Goal: Information Seeking & Learning: Learn about a topic

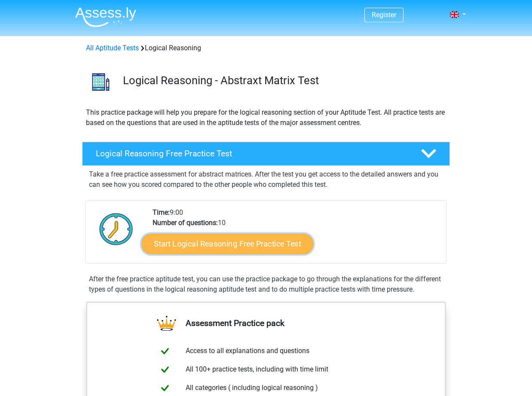
click at [260, 240] on link "Start Logical Reasoning Free Practice Test" at bounding box center [227, 243] width 172 height 21
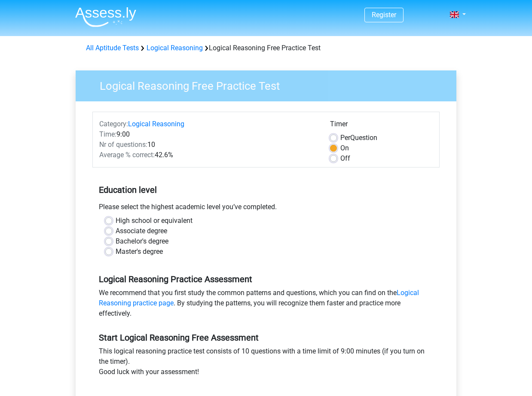
click at [116, 254] on label "Master's degree" at bounding box center [139, 252] width 47 height 10
click at [110, 254] on input "Master's degree" at bounding box center [108, 251] width 7 height 9
radio input "true"
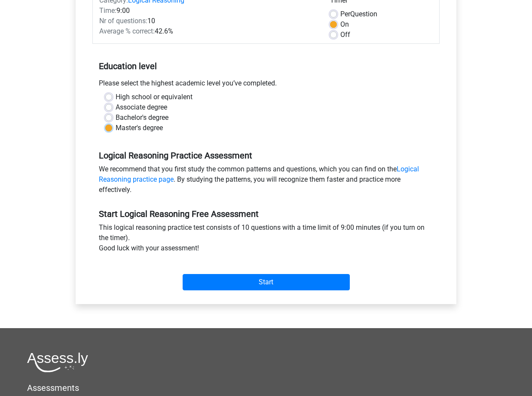
scroll to position [283, 0]
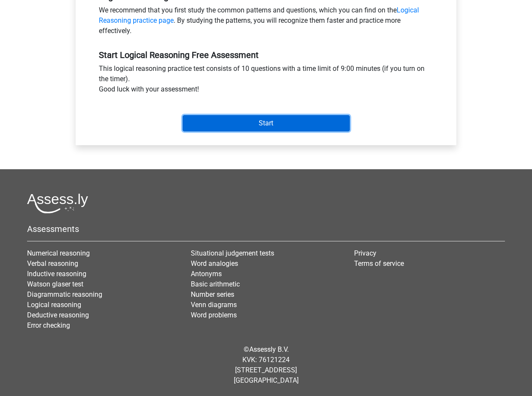
click at [232, 124] on input "Start" at bounding box center [266, 123] width 167 height 16
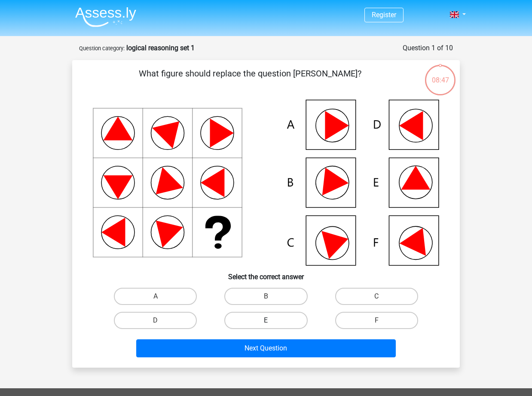
click at [251, 318] on label "E" at bounding box center [265, 320] width 83 height 17
click at [266, 321] on input "E" at bounding box center [269, 324] width 6 height 6
radio input "true"
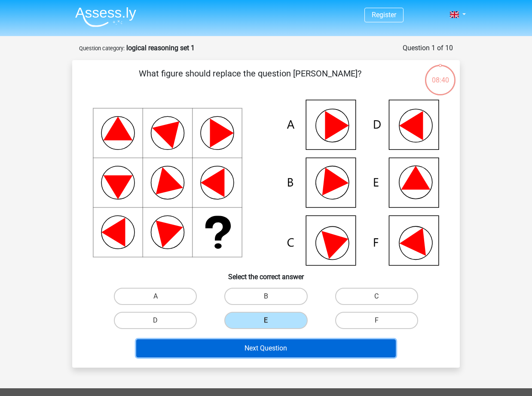
click at [289, 350] on button "Next Question" at bounding box center [266, 349] width 260 height 18
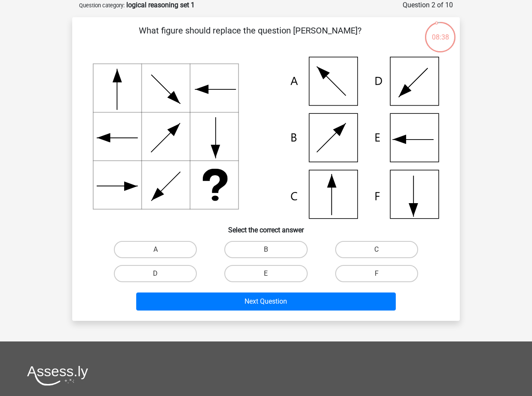
scroll to position [22, 0]
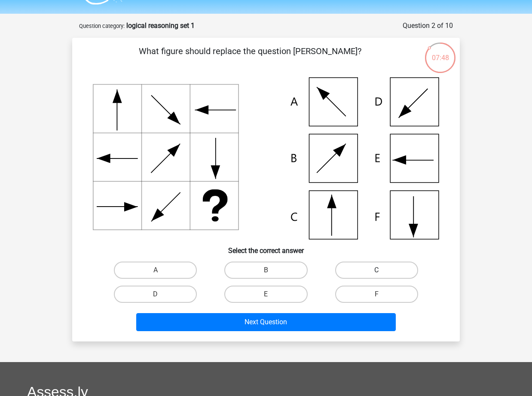
click at [352, 266] on label "C" at bounding box center [376, 270] width 83 height 17
click at [377, 270] on input "C" at bounding box center [380, 273] width 6 height 6
radio input "true"
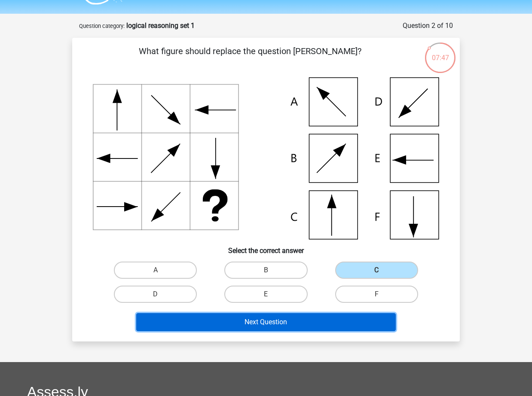
click at [306, 319] on button "Next Question" at bounding box center [266, 322] width 260 height 18
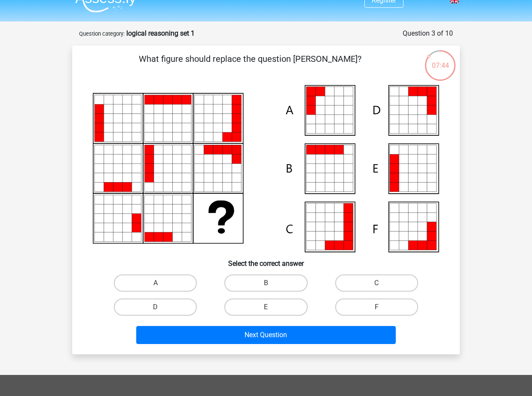
scroll to position [13, 0]
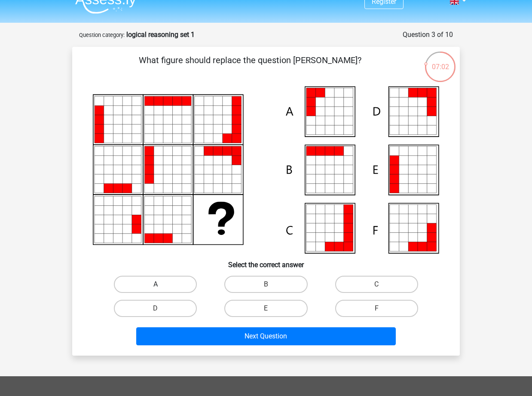
click at [175, 280] on label "A" at bounding box center [155, 284] width 83 height 17
click at [161, 285] on input "A" at bounding box center [159, 288] width 6 height 6
radio input "true"
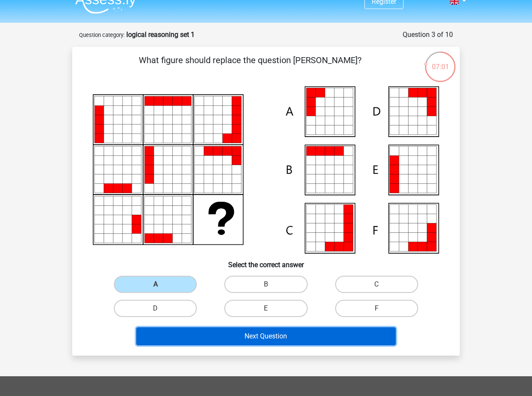
click at [238, 342] on button "Next Question" at bounding box center [266, 337] width 260 height 18
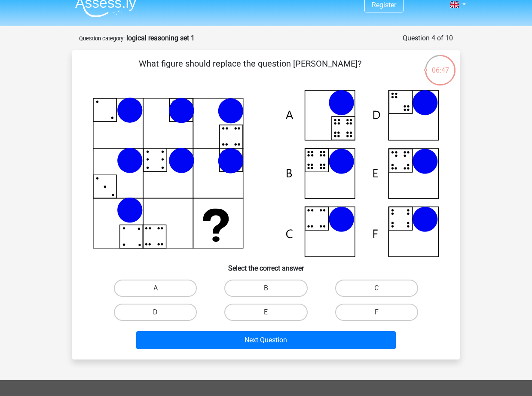
scroll to position [6, 0]
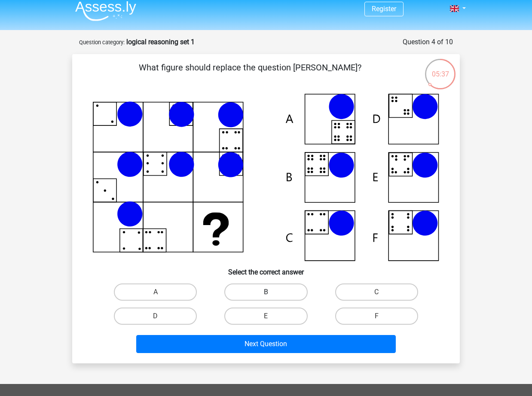
click at [268, 289] on label "B" at bounding box center [265, 292] width 83 height 17
click at [268, 292] on input "B" at bounding box center [269, 295] width 6 height 6
radio input "true"
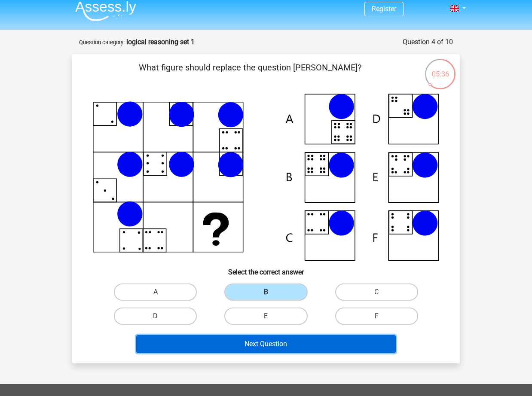
click at [287, 343] on button "Next Question" at bounding box center [266, 344] width 260 height 18
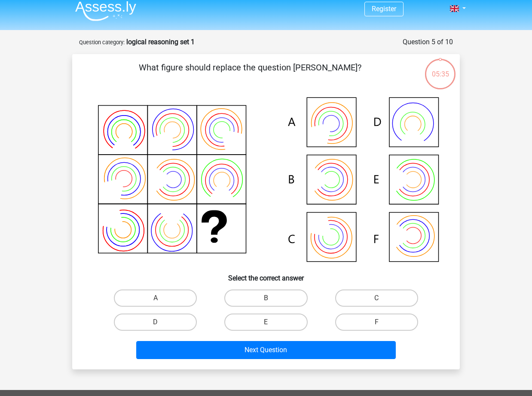
scroll to position [43, 0]
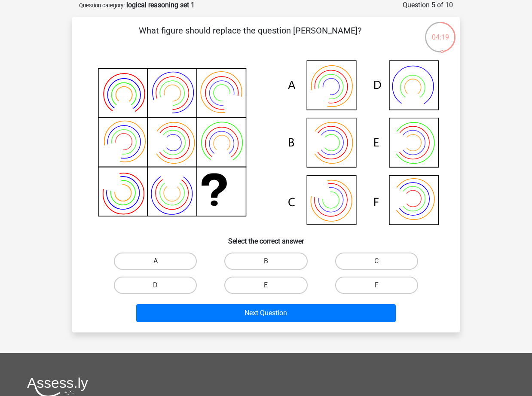
click at [151, 257] on label "A" at bounding box center [155, 261] width 83 height 17
click at [156, 261] on input "A" at bounding box center [159, 264] width 6 height 6
radio input "true"
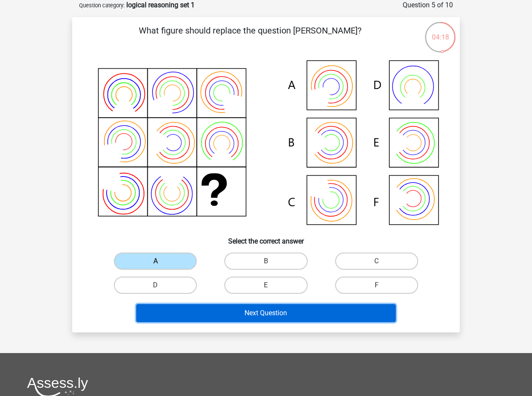
click at [257, 317] on button "Next Question" at bounding box center [266, 313] width 260 height 18
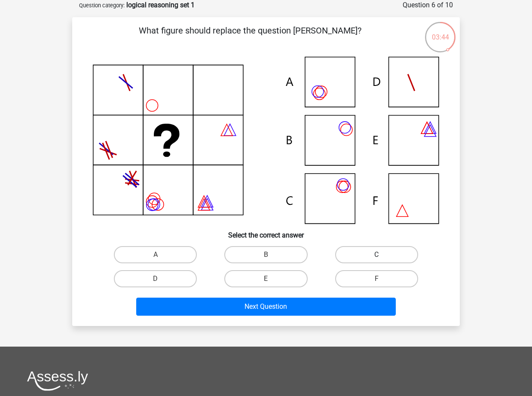
click at [384, 255] on label "C" at bounding box center [376, 254] width 83 height 17
click at [382, 255] on input "C" at bounding box center [380, 258] width 6 height 6
radio input "true"
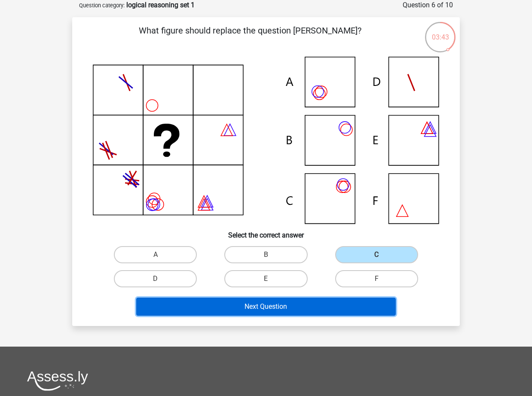
click at [315, 306] on button "Next Question" at bounding box center [266, 307] width 260 height 18
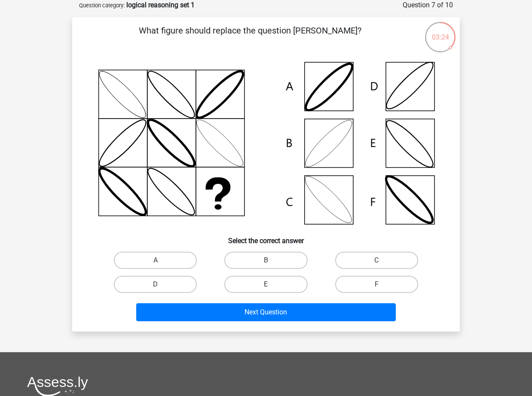
click at [269, 264] on input "B" at bounding box center [269, 264] width 6 height 6
radio input "true"
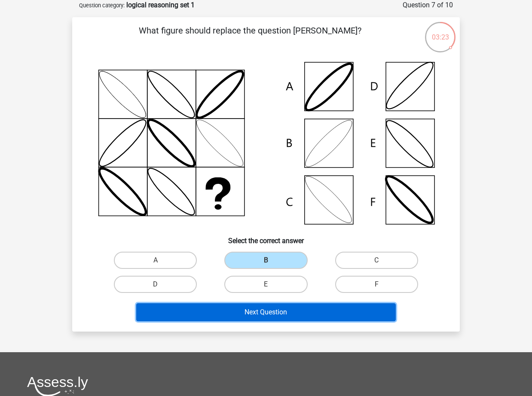
click at [264, 311] on button "Next Question" at bounding box center [266, 312] width 260 height 18
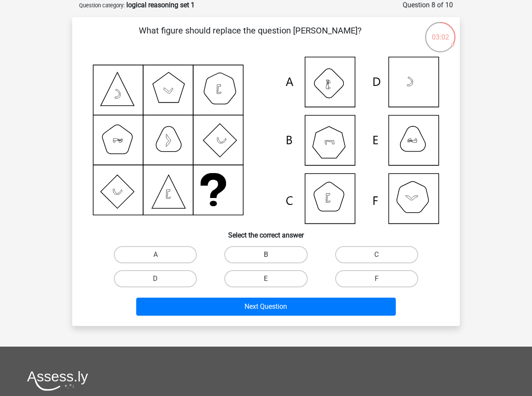
click at [262, 253] on label "B" at bounding box center [265, 254] width 83 height 17
click at [266, 255] on input "B" at bounding box center [269, 258] width 6 height 6
radio input "true"
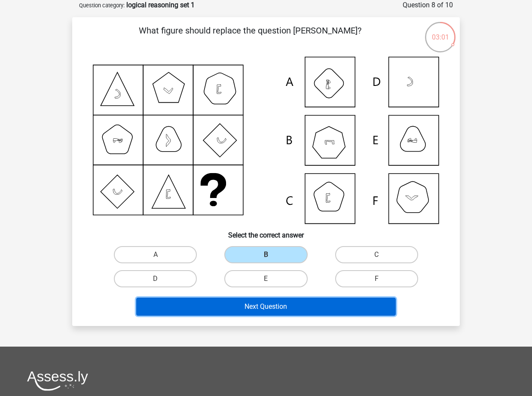
click at [267, 309] on button "Next Question" at bounding box center [266, 307] width 260 height 18
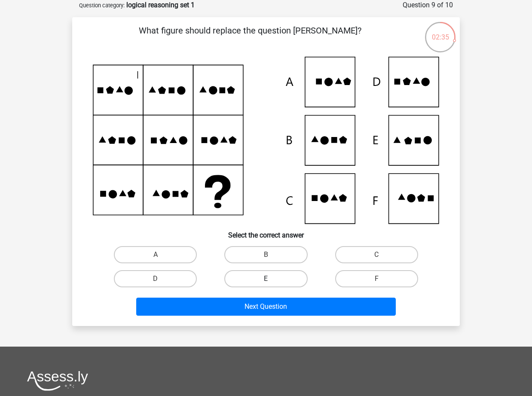
click at [285, 282] on label "E" at bounding box center [265, 278] width 83 height 17
click at [272, 282] on input "E" at bounding box center [269, 282] width 6 height 6
radio input "true"
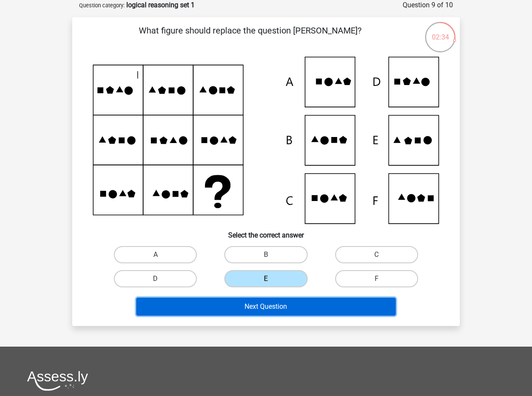
click at [285, 304] on button "Next Question" at bounding box center [266, 307] width 260 height 18
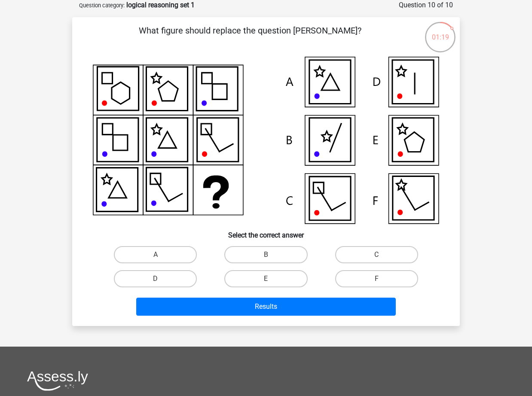
click at [339, 193] on icon at bounding box center [330, 199] width 41 height 44
click at [384, 247] on label "C" at bounding box center [376, 254] width 83 height 17
click at [382, 255] on input "C" at bounding box center [380, 258] width 6 height 6
radio input "true"
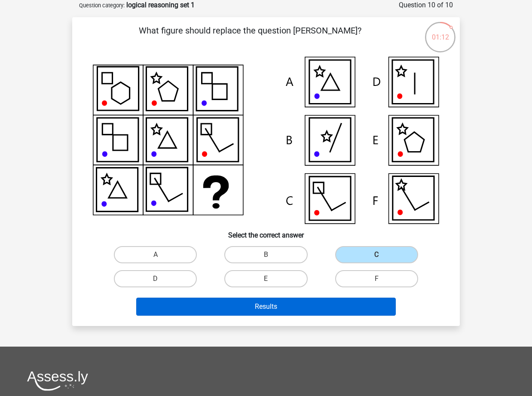
click at [293, 310] on button "Results" at bounding box center [266, 307] width 260 height 18
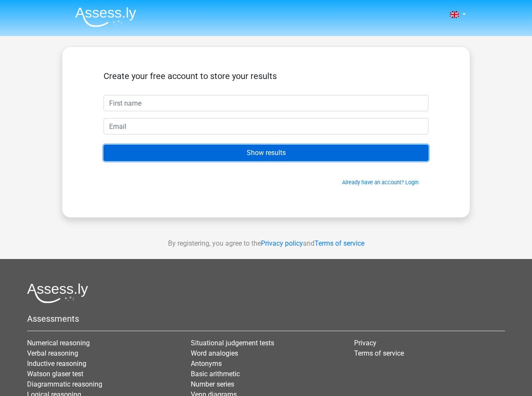
click at [294, 158] on input "Show results" at bounding box center [266, 153] width 325 height 16
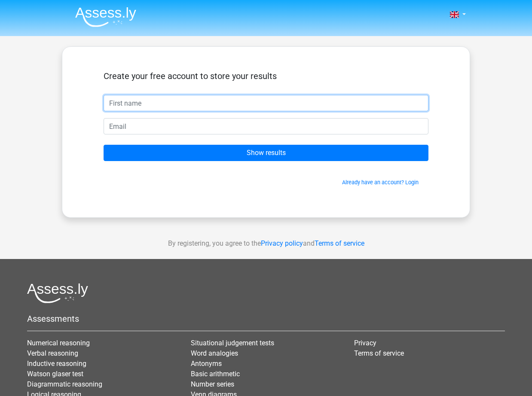
click at [267, 106] on input "text" at bounding box center [266, 103] width 325 height 16
type input "fsdfsdfds"
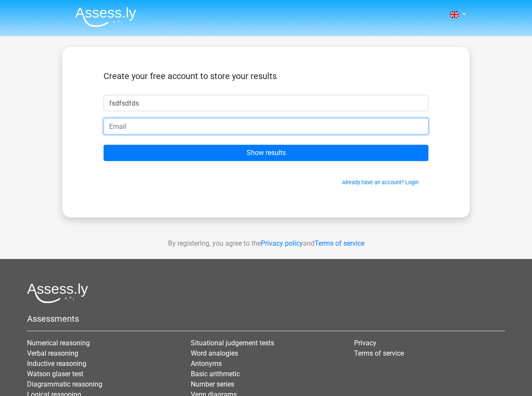
click at [259, 132] on input "email" at bounding box center [266, 126] width 325 height 16
paste input "mixov52419@baxidy.com"
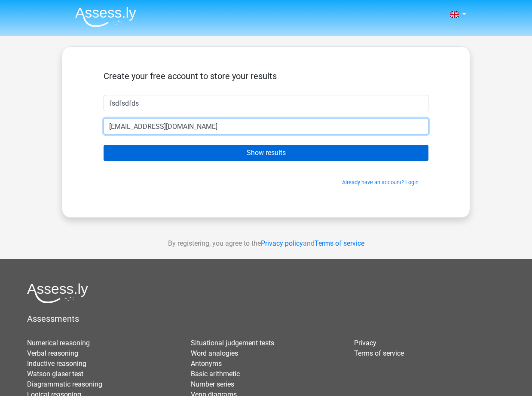
type input "mixov52419@baxidy.com"
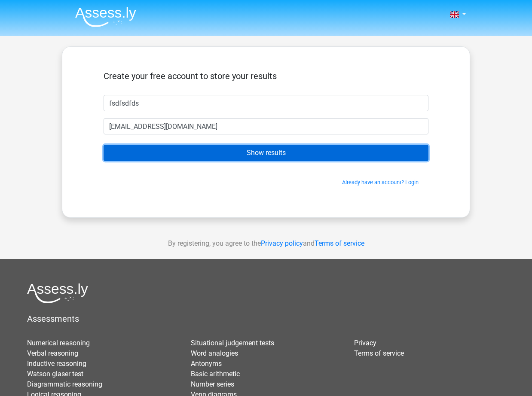
click at [263, 155] on input "Show results" at bounding box center [266, 153] width 325 height 16
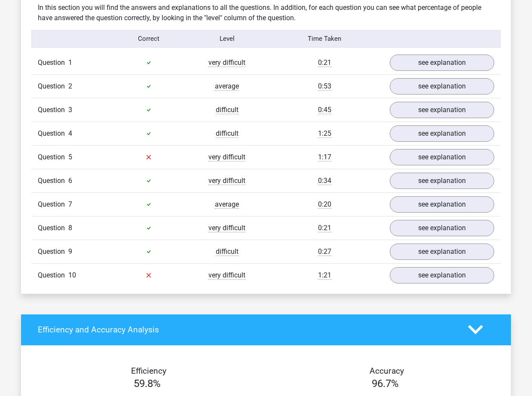
scroll to position [662, 0]
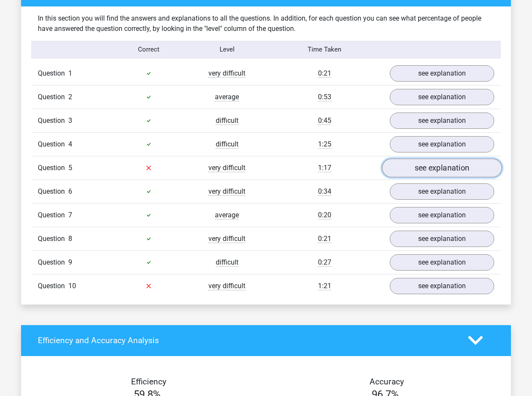
click at [417, 169] on link "see explanation" at bounding box center [442, 168] width 120 height 19
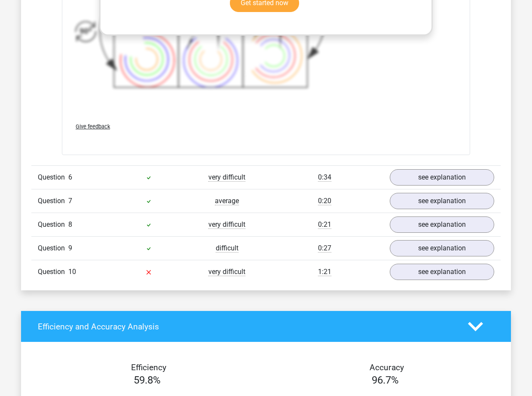
scroll to position [1354, 0]
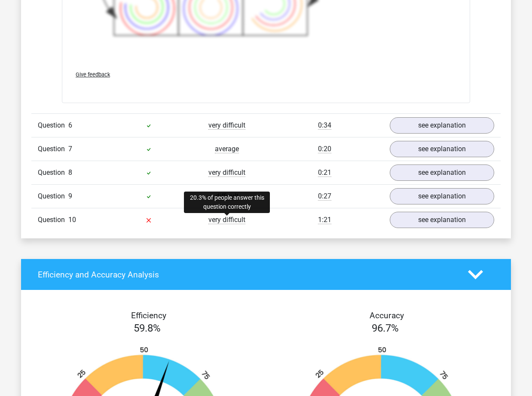
click at [238, 223] on span "very difficult" at bounding box center [226, 220] width 37 height 9
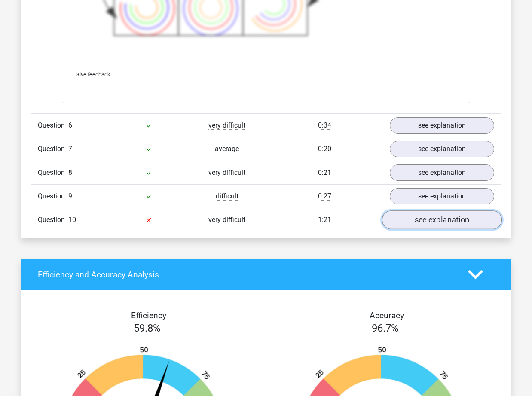
click at [418, 222] on link "see explanation" at bounding box center [442, 220] width 120 height 19
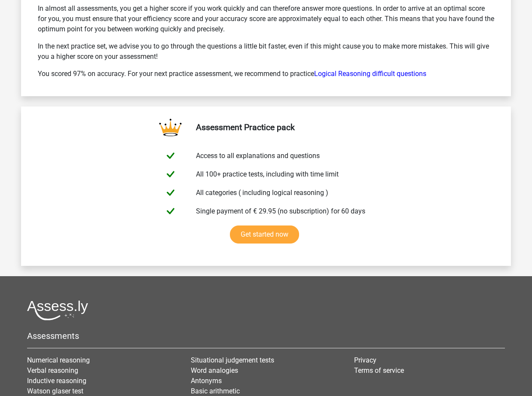
scroll to position [2705, 0]
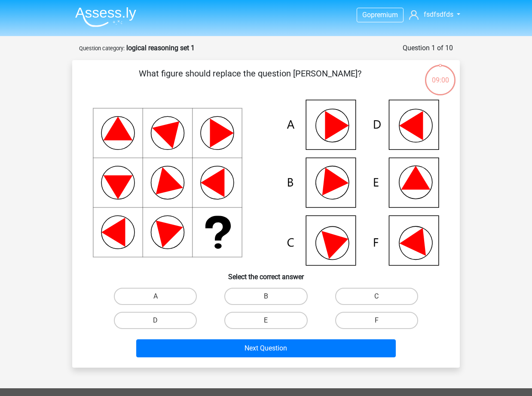
scroll to position [43, 0]
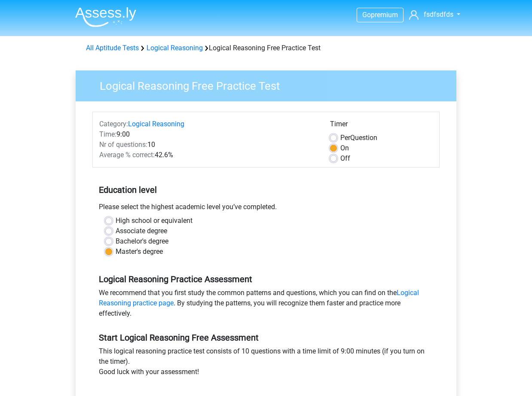
scroll to position [283, 0]
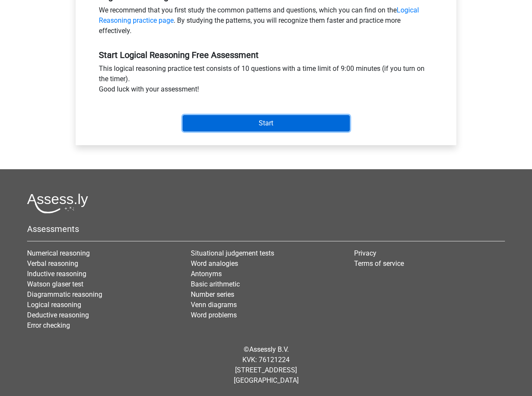
click at [219, 123] on input "Start" at bounding box center [266, 123] width 167 height 16
